Goal: Task Accomplishment & Management: Manage account settings

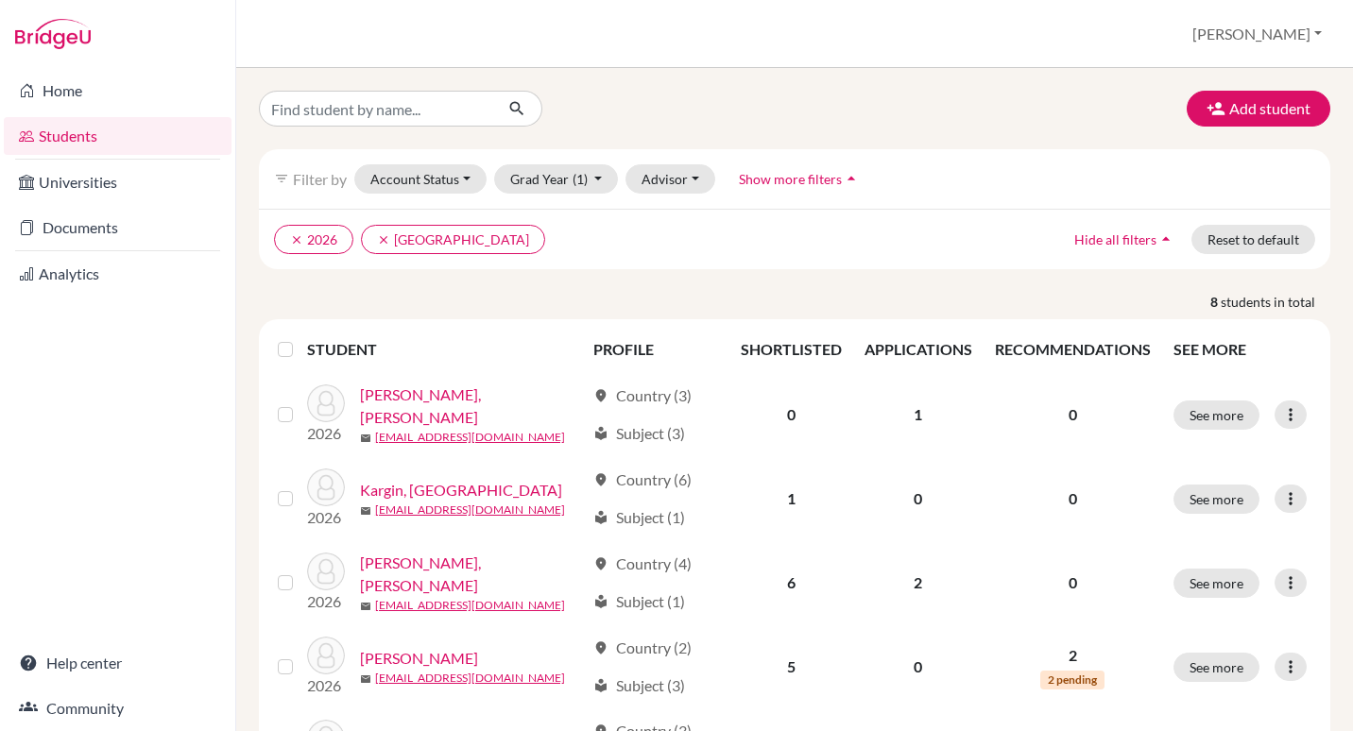
click at [461, 107] on input "Find student by name..." at bounding box center [376, 109] width 234 height 36
type input "[PERSON_NAME]"
click button "submit" at bounding box center [517, 109] width 50 height 36
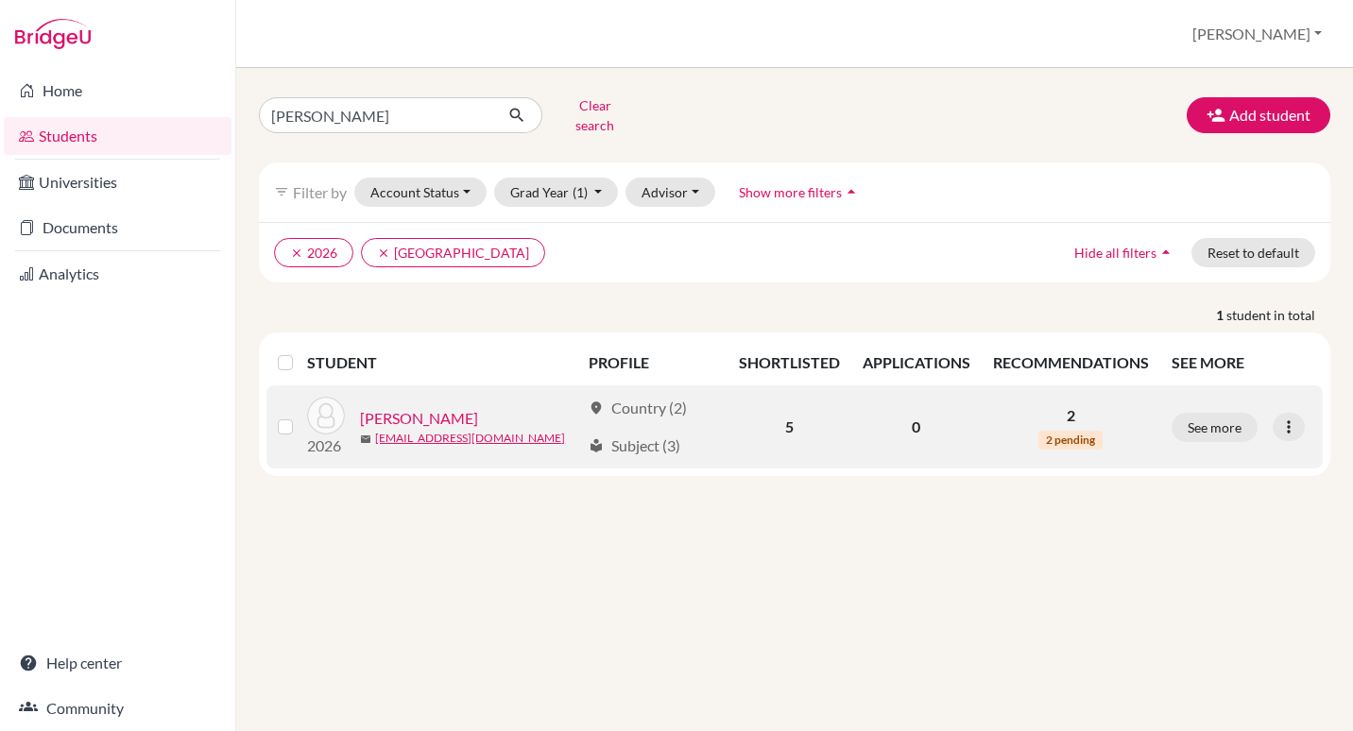
click at [403, 407] on link "[PERSON_NAME]" at bounding box center [419, 418] width 118 height 23
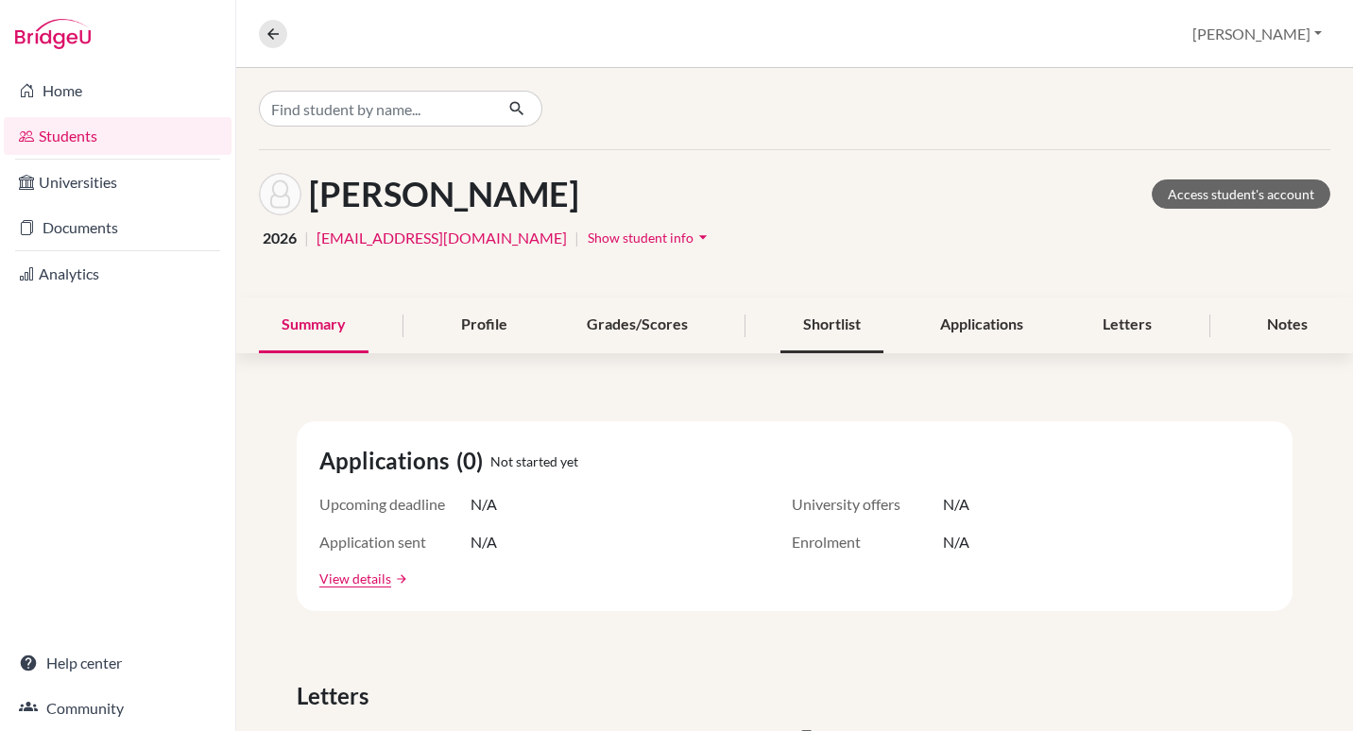
click at [803, 324] on div "Shortlist" at bounding box center [831, 326] width 103 height 56
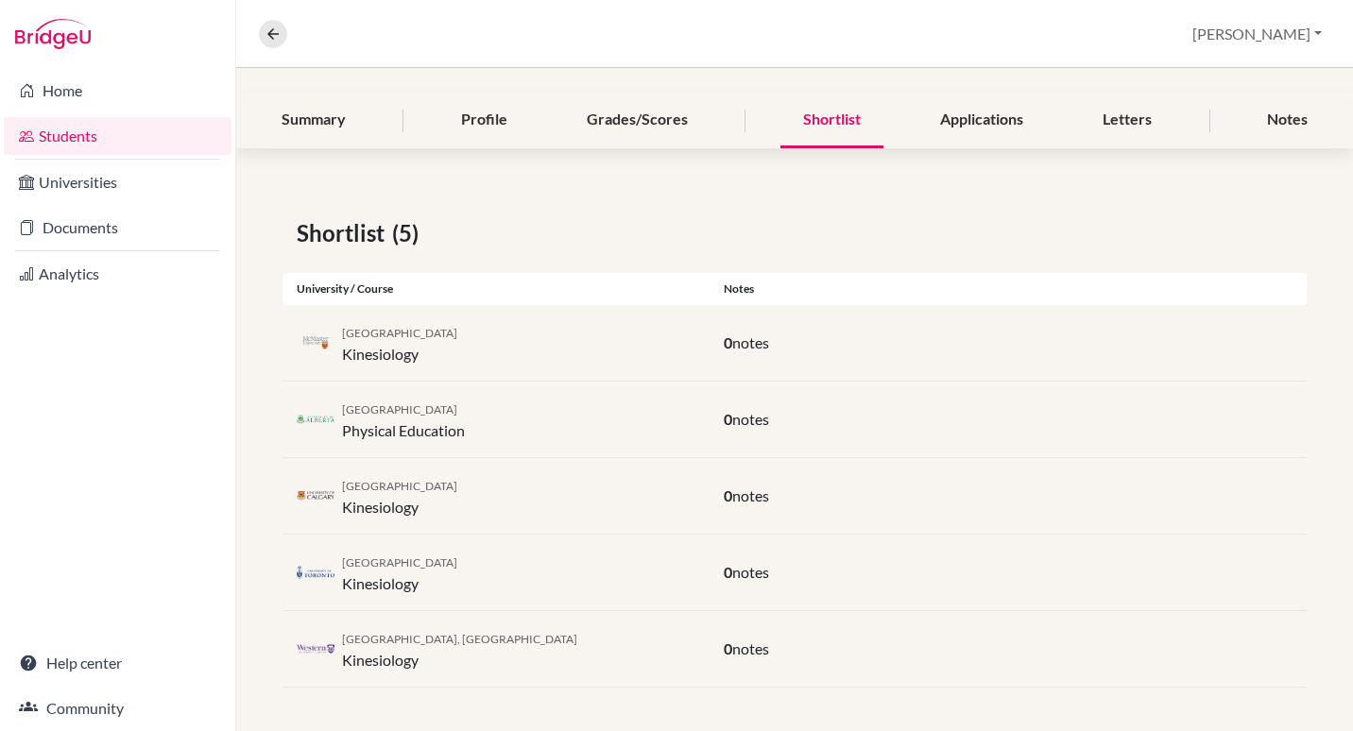
scroll to position [207, 0]
click at [988, 130] on div "Applications" at bounding box center [981, 119] width 128 height 56
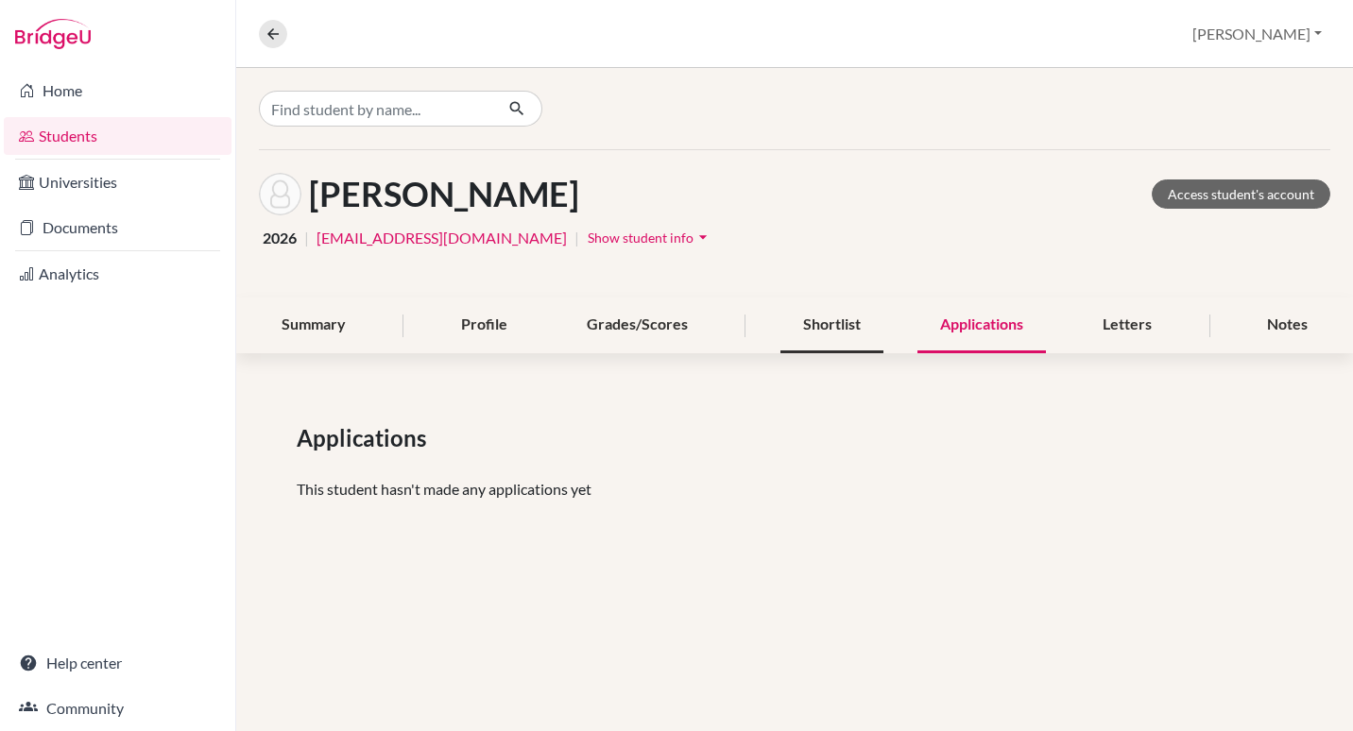
click at [842, 334] on div "Shortlist" at bounding box center [831, 326] width 103 height 56
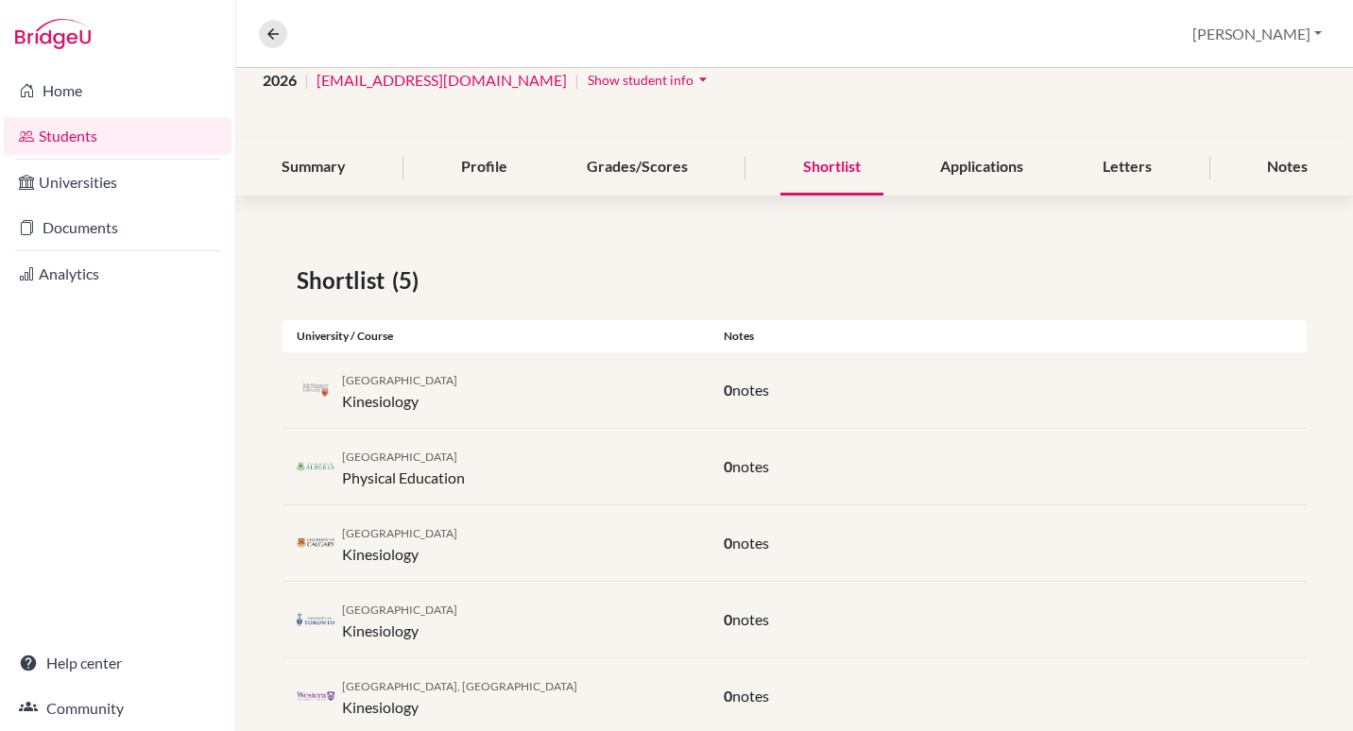
scroll to position [207, 0]
